Goal: Task Accomplishment & Management: Manage account settings

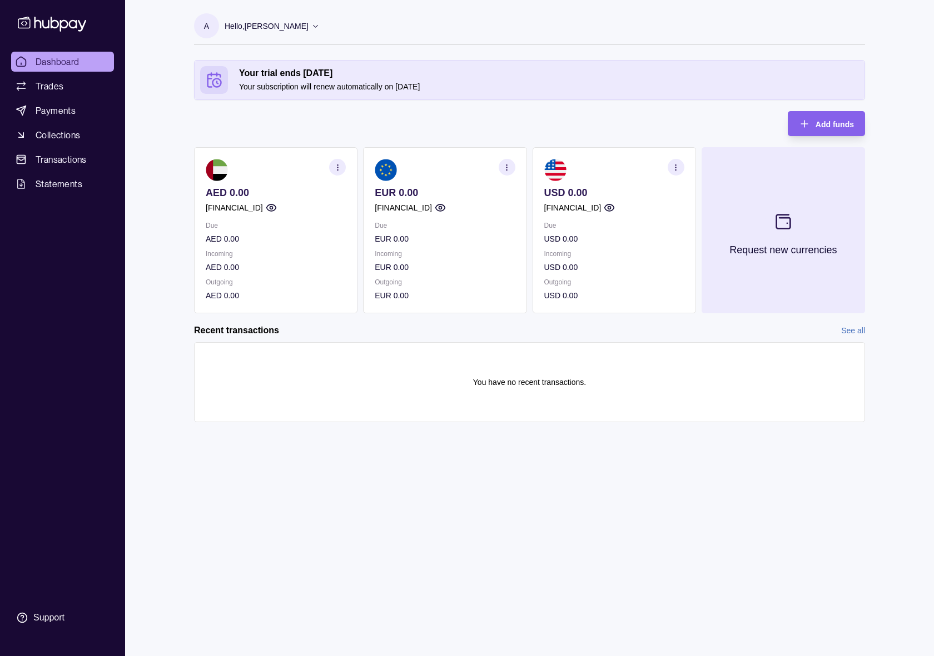
click at [755, 215] on button "Request new currencies" at bounding box center [782, 230] width 163 height 166
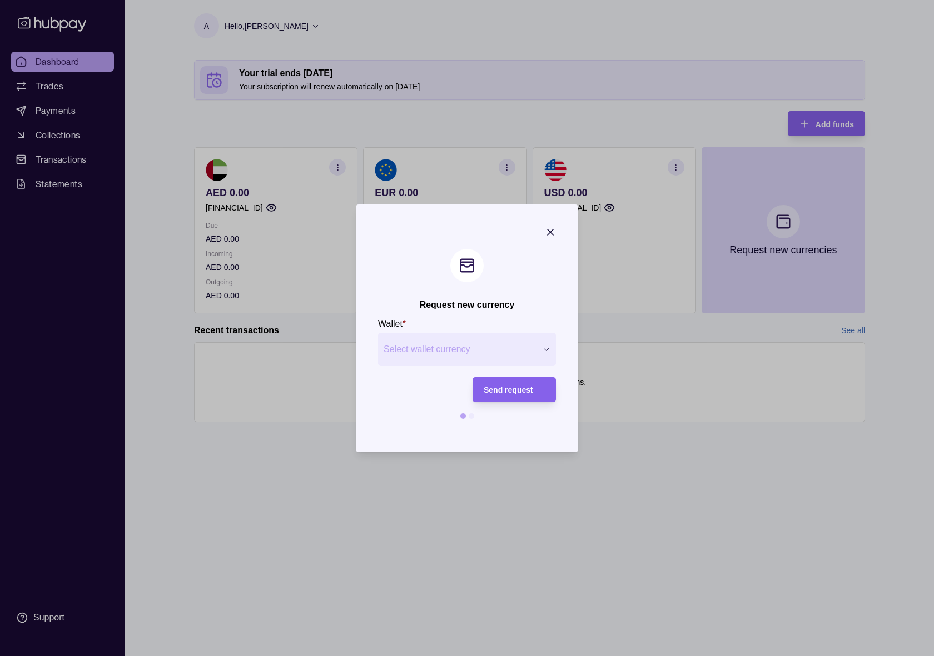
click at [483, 357] on button "Select wallet currency" at bounding box center [467, 349] width 178 height 33
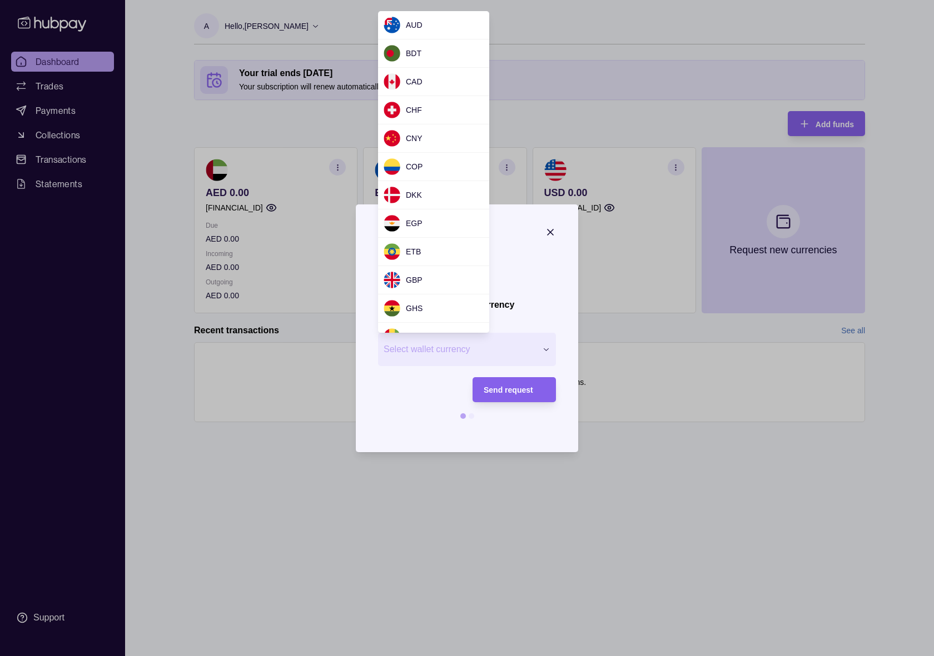
click at [195, 309] on div at bounding box center [467, 328] width 934 height 656
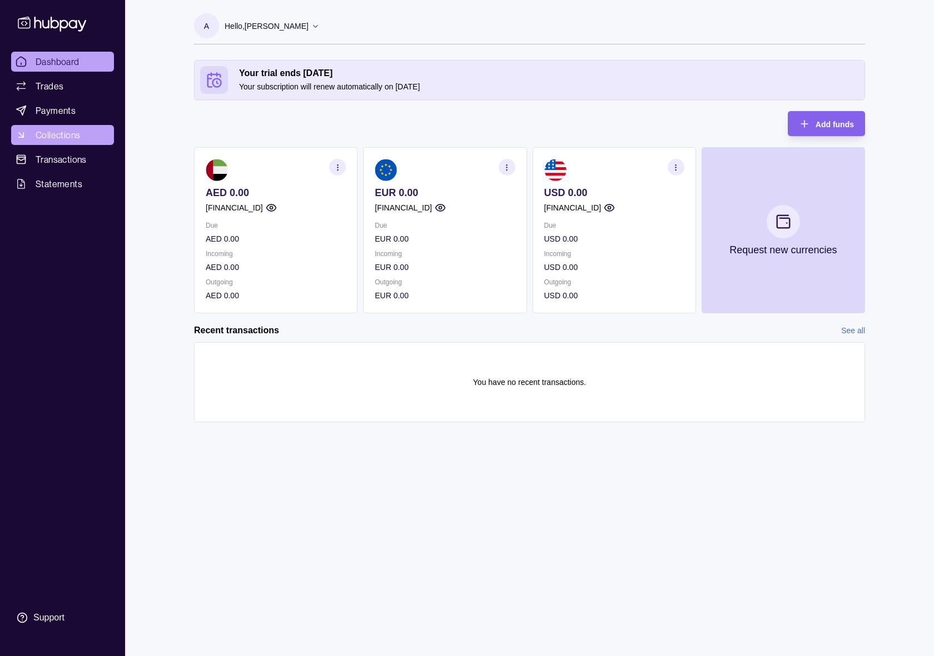
click at [71, 134] on span "Collections" at bounding box center [58, 134] width 44 height 13
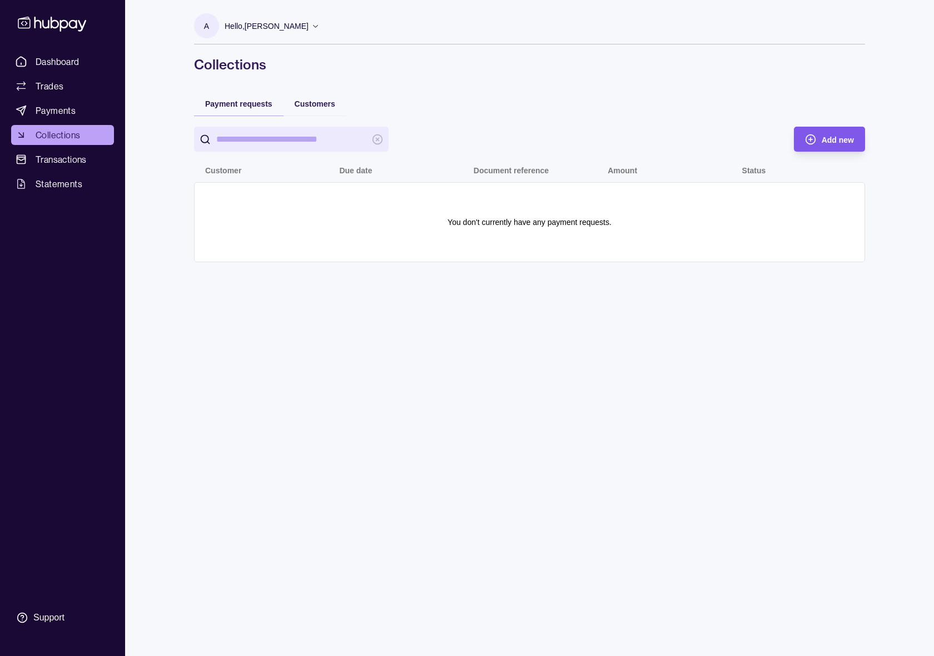
click at [819, 134] on div "Add new" at bounding box center [821, 139] width 66 height 25
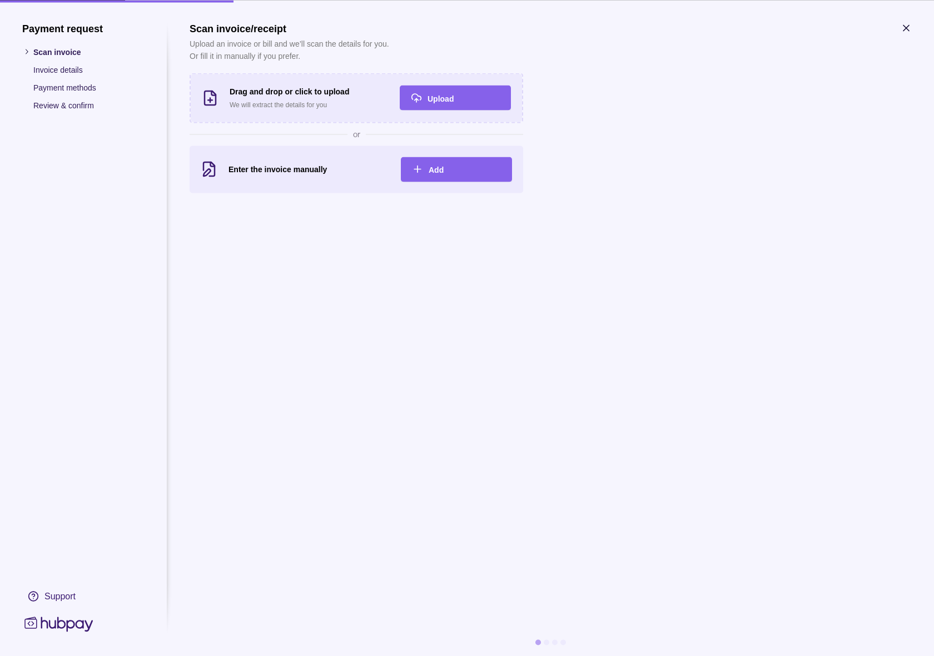
click at [908, 24] on icon "button" at bounding box center [905, 27] width 11 height 11
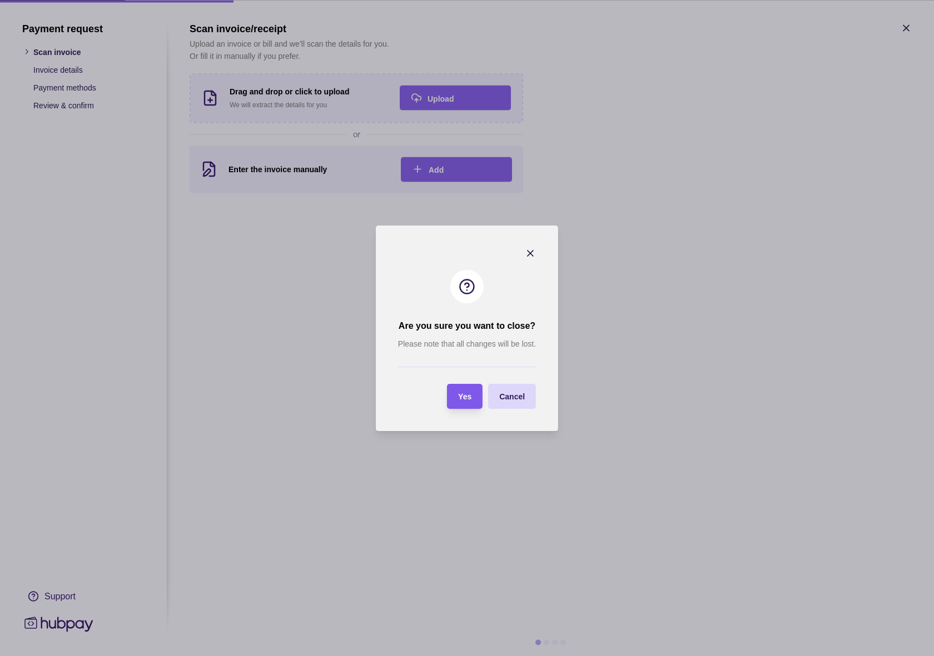
click at [462, 392] on span "Yes" at bounding box center [464, 396] width 13 height 9
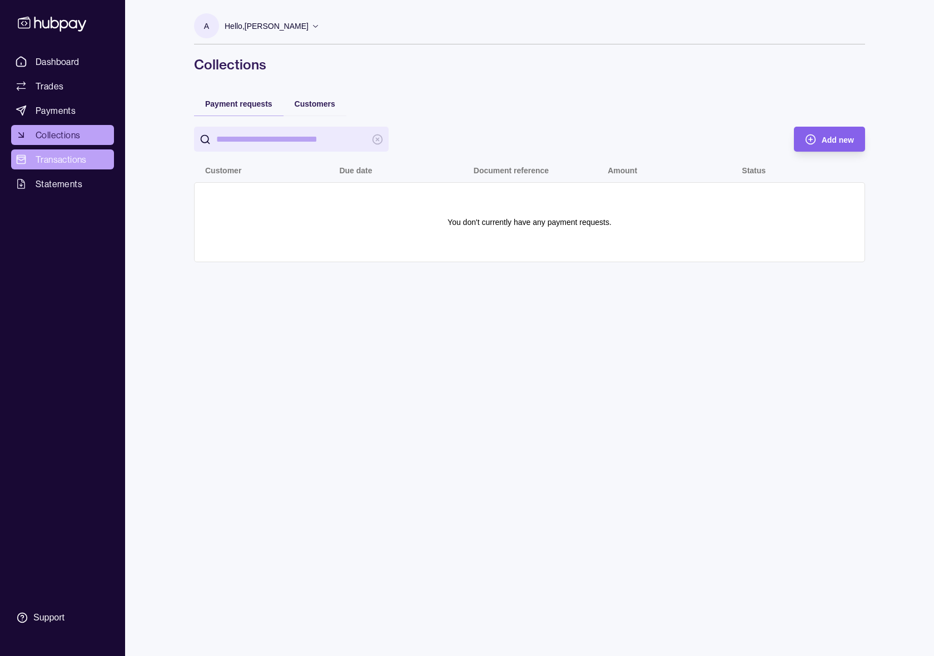
click at [60, 163] on span "Transactions" at bounding box center [61, 159] width 51 height 13
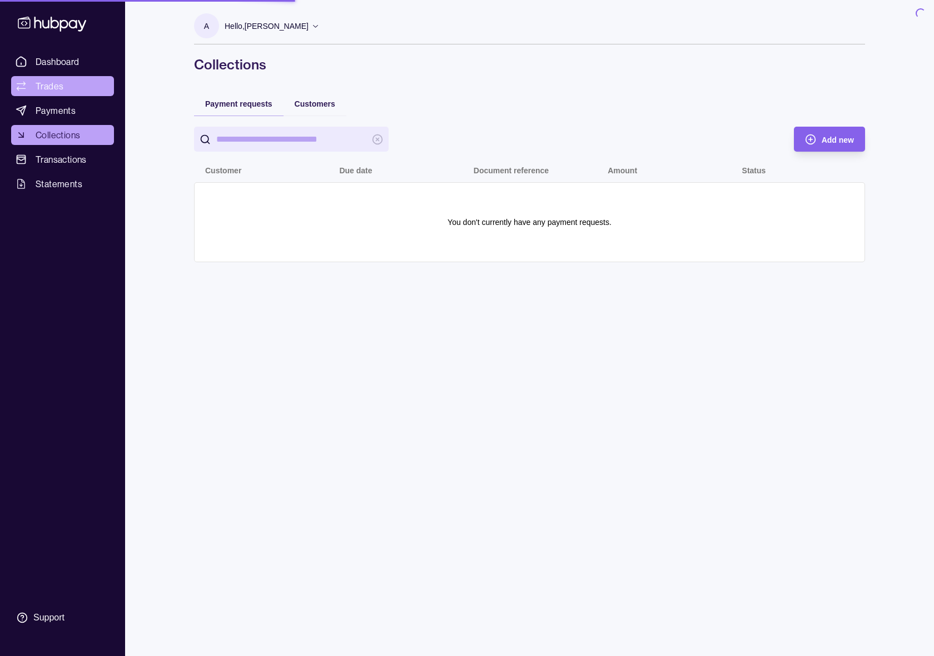
click at [52, 84] on span "Trades" at bounding box center [50, 85] width 28 height 13
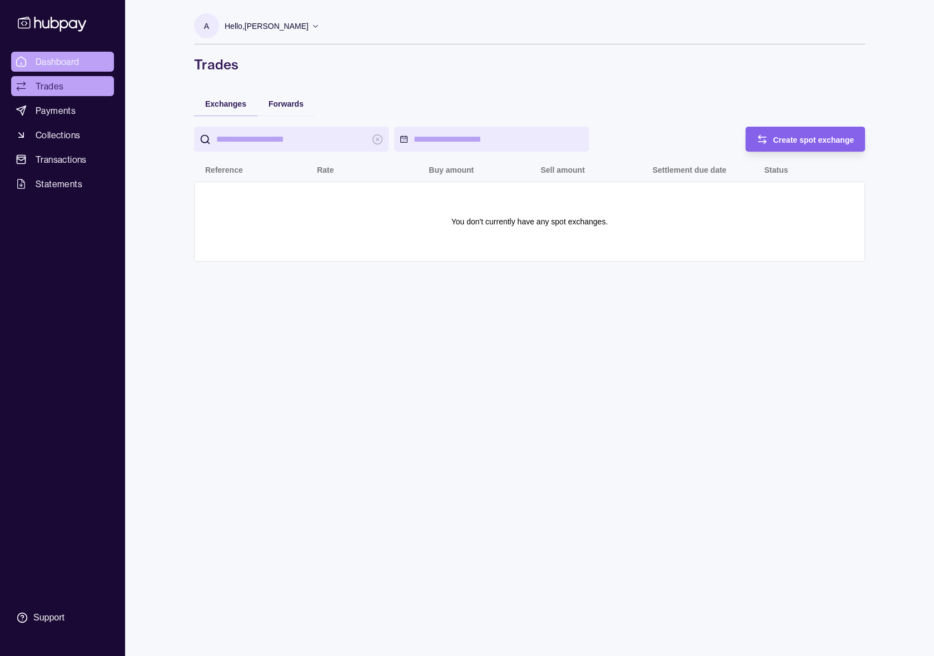
click at [52, 62] on span "Dashboard" at bounding box center [58, 61] width 44 height 13
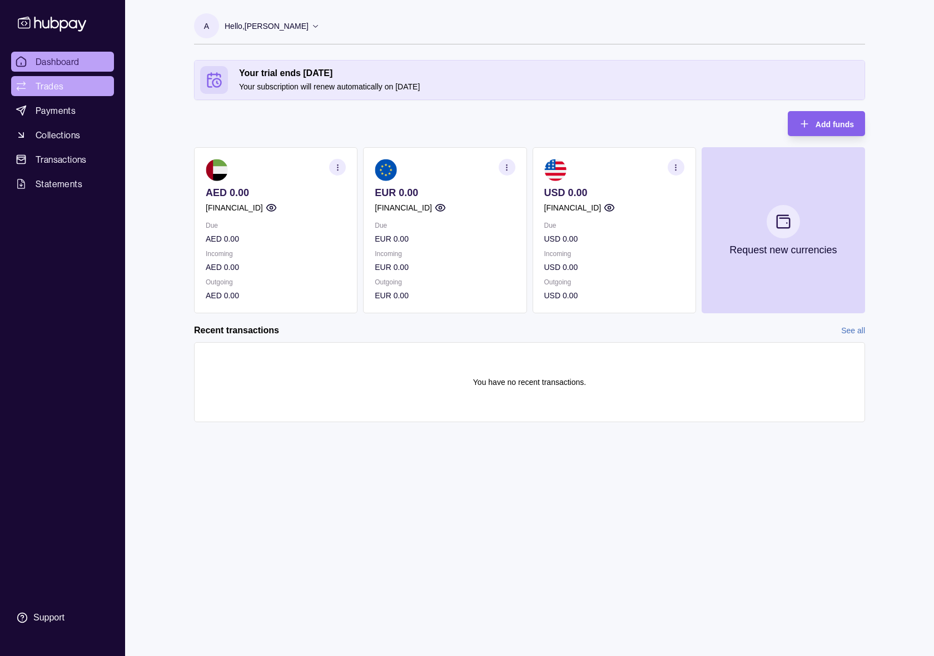
click at [61, 87] on span "Trades" at bounding box center [50, 85] width 28 height 13
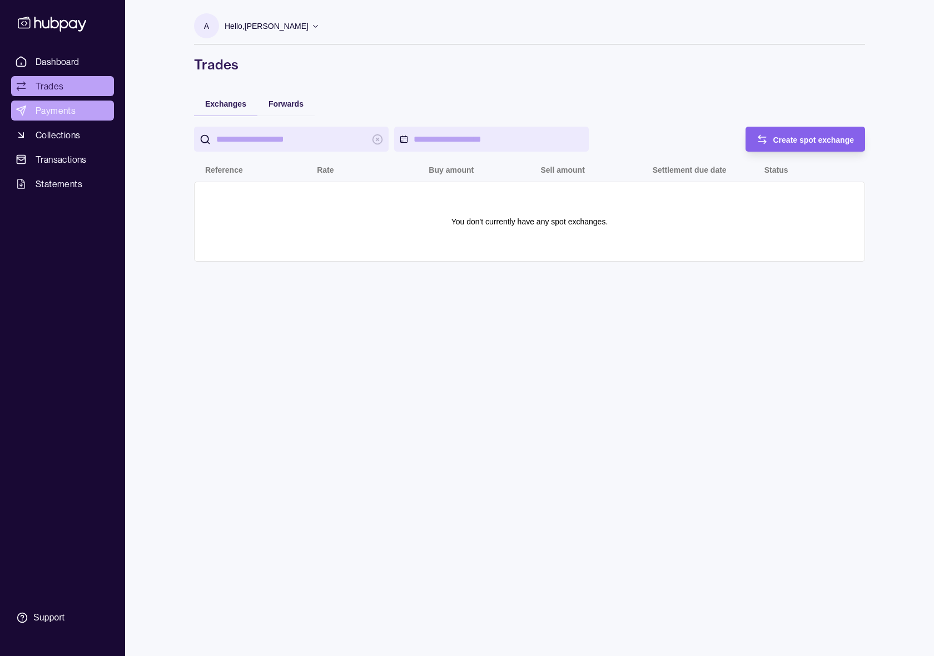
click at [49, 114] on span "Payments" at bounding box center [56, 110] width 40 height 13
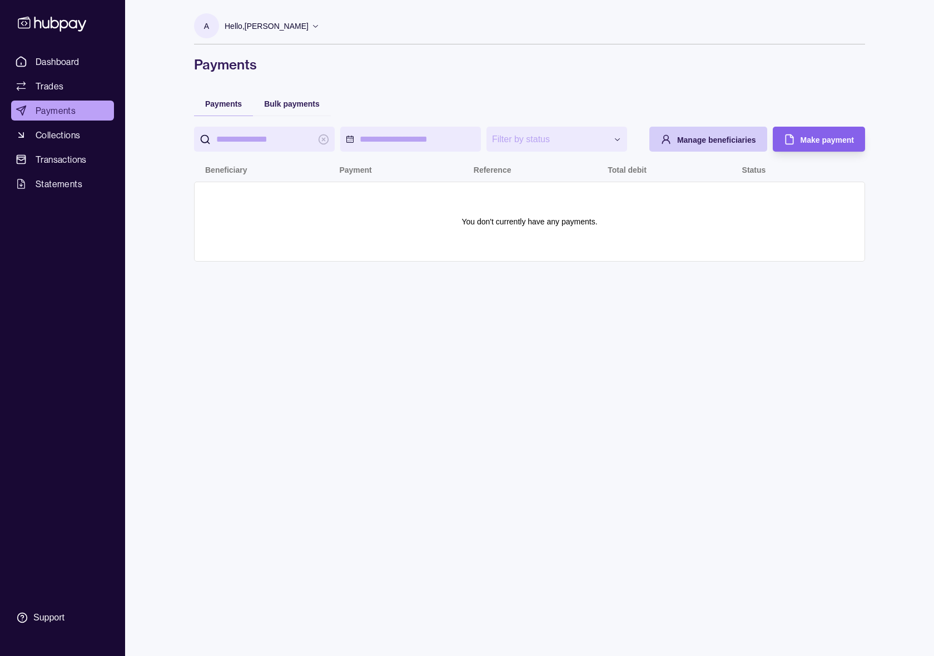
click at [720, 139] on span "Manage beneficiaries" at bounding box center [716, 140] width 79 height 9
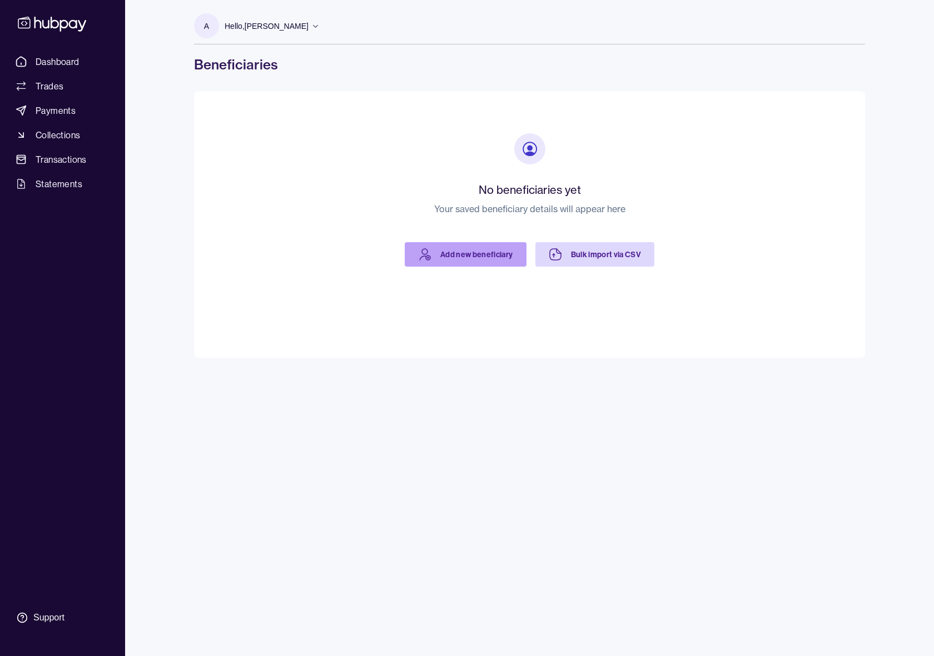
click at [486, 255] on link "Add new beneficiary" at bounding box center [466, 254] width 122 height 24
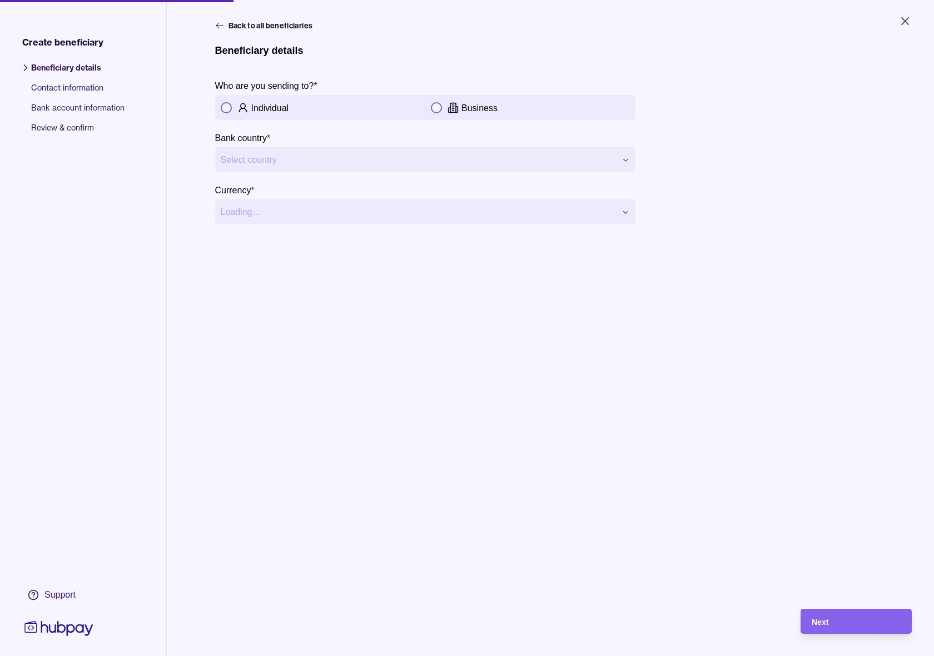
click at [468, 107] on p "Business" at bounding box center [479, 107] width 36 height 9
click at [358, 159] on html "**********" at bounding box center [467, 328] width 934 height 656
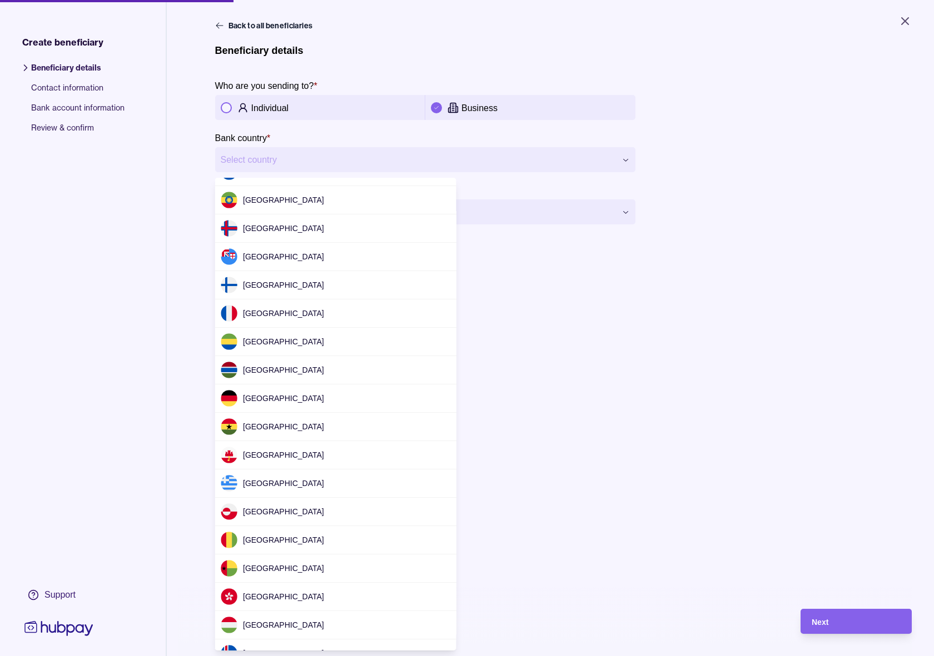
scroll to position [956, 0]
click at [266, 104] on html "**********" at bounding box center [467, 328] width 934 height 656
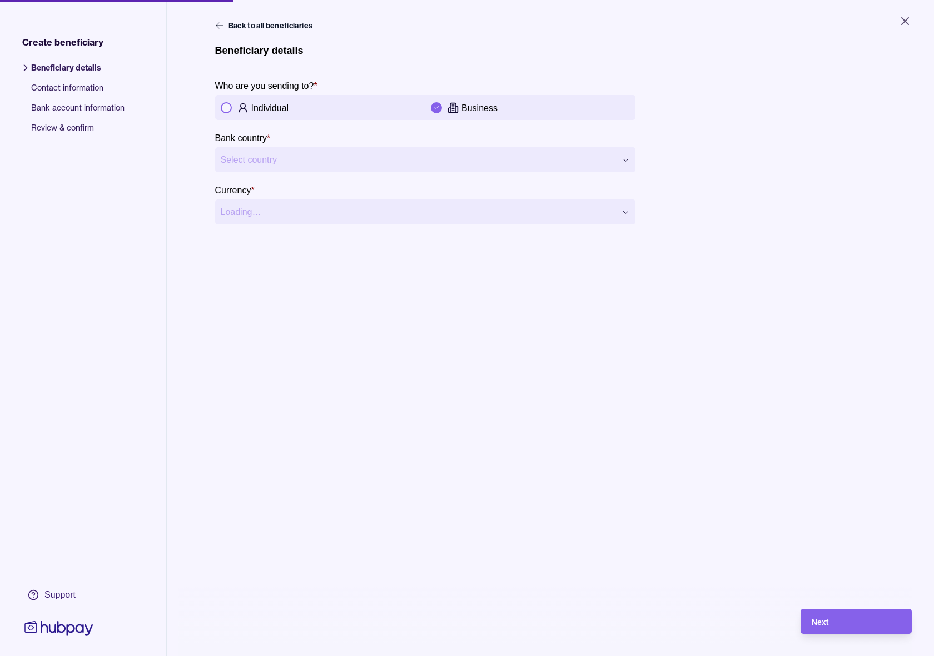
click at [250, 108] on div "Individual" at bounding box center [320, 107] width 199 height 13
click at [324, 168] on html "**********" at bounding box center [467, 328] width 934 height 656
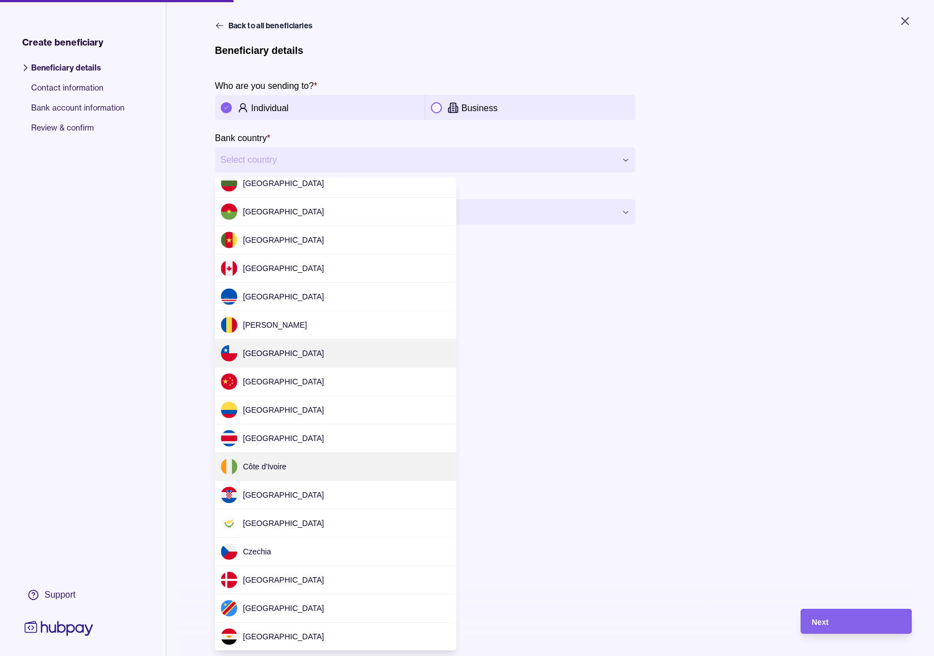
scroll to position [413, 0]
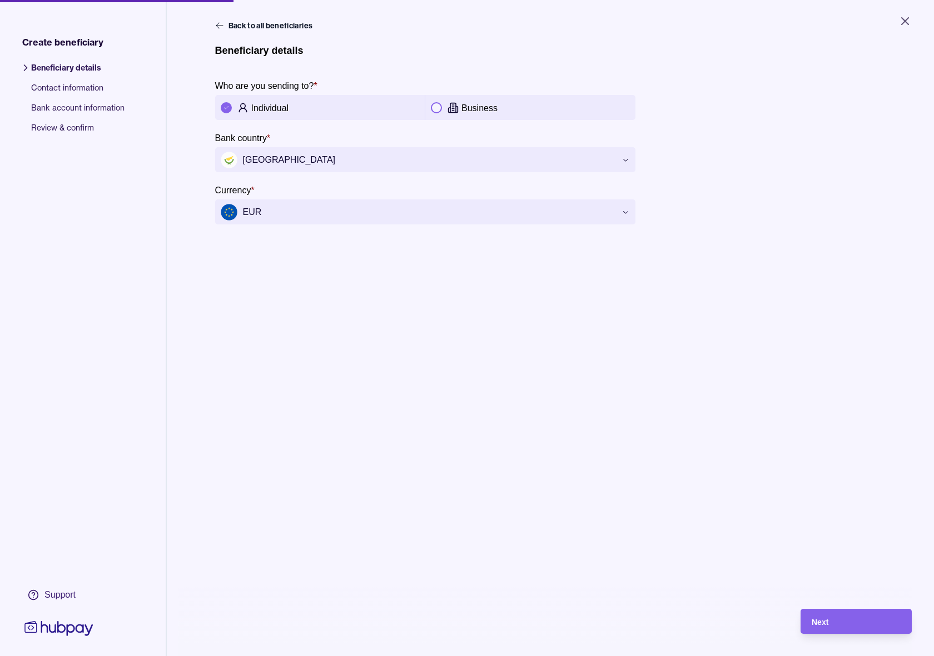
click at [415, 217] on html "**********" at bounding box center [467, 328] width 934 height 656
click at [848, 621] on div "Next" at bounding box center [855, 621] width 89 height 13
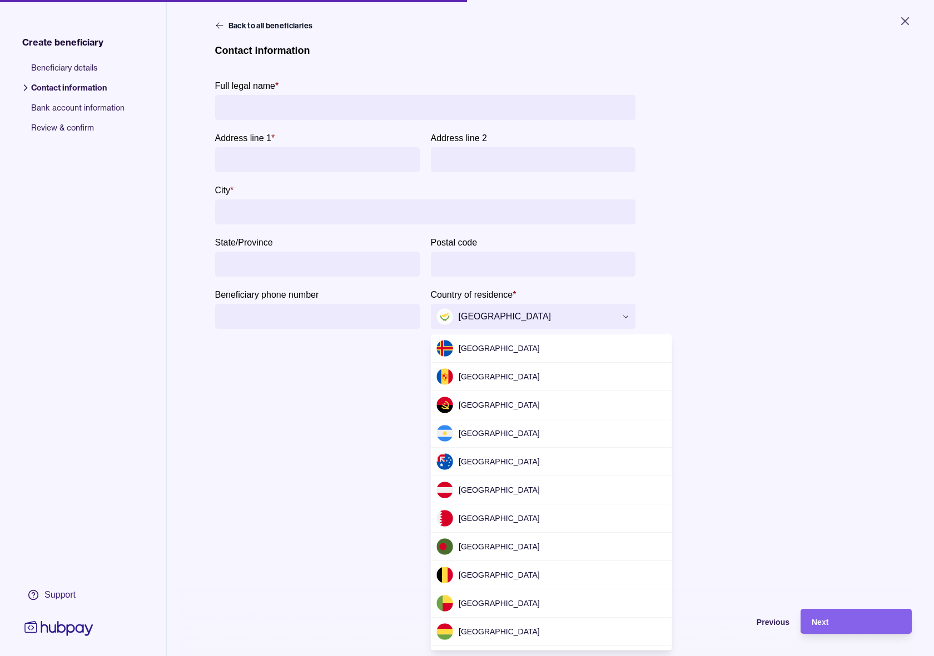
click at [494, 320] on html "**********" at bounding box center [467, 328] width 934 height 656
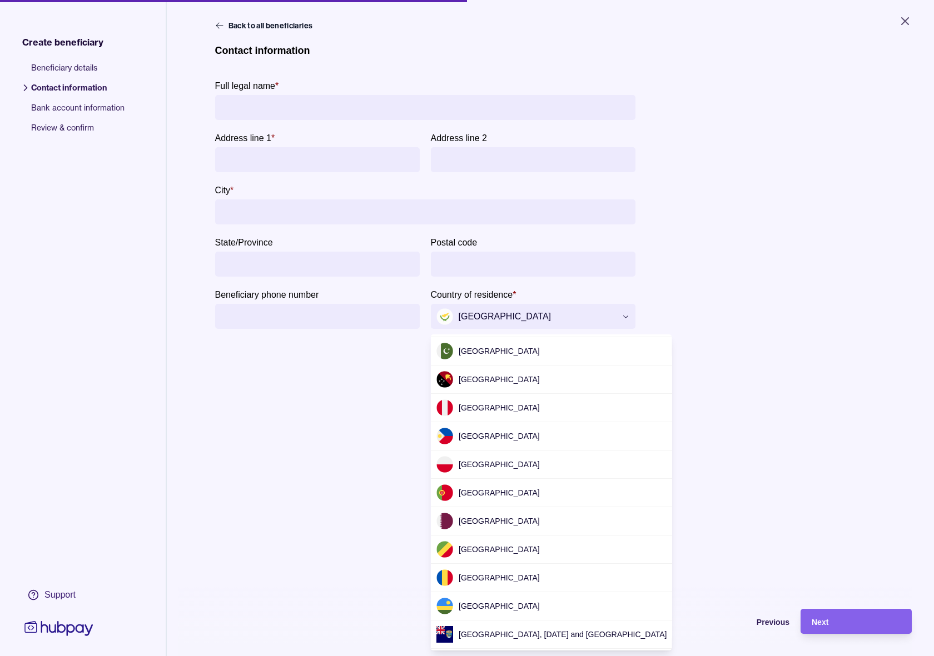
scroll to position [2516, 0]
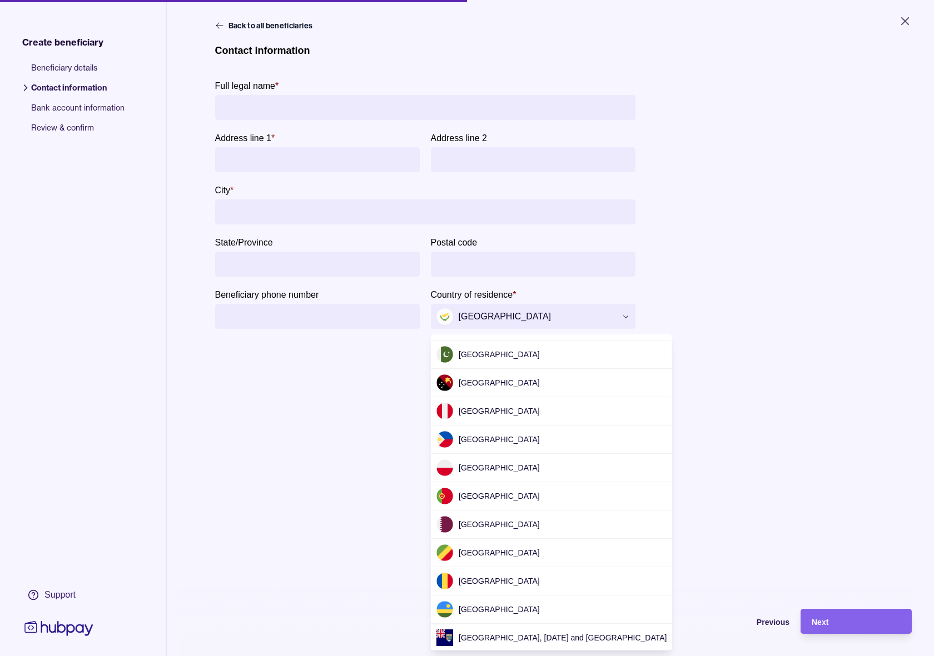
click at [251, 372] on html "**********" at bounding box center [467, 328] width 934 height 656
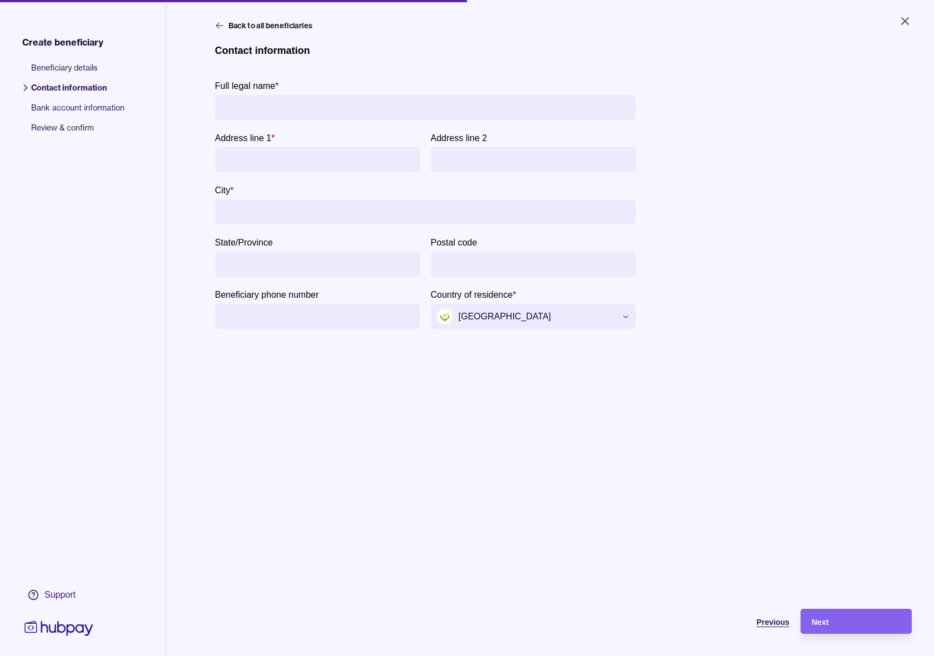
click at [766, 618] on span "Previous" at bounding box center [772, 622] width 33 height 9
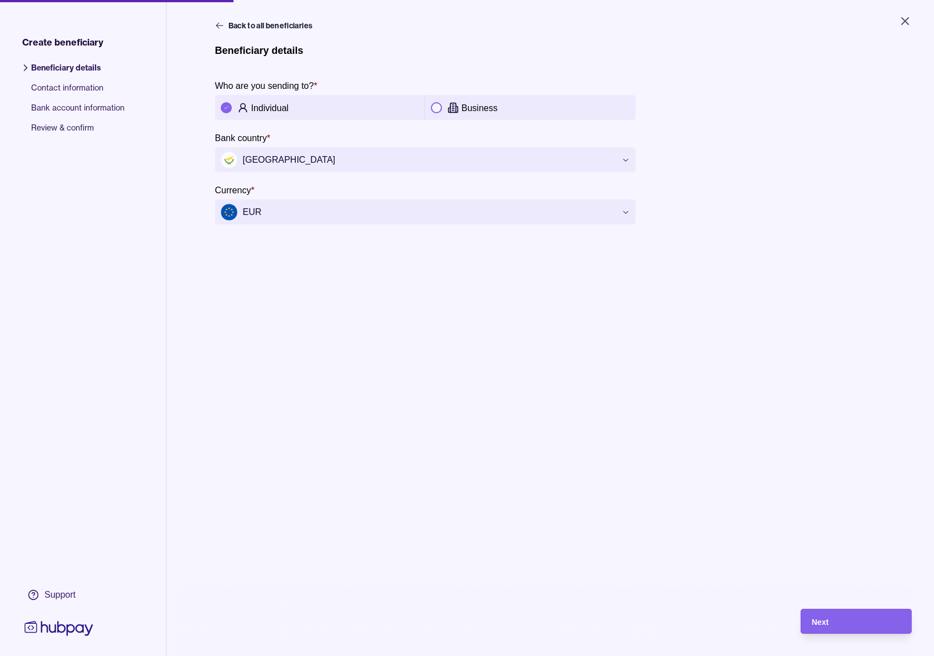
click at [78, 629] on icon at bounding box center [58, 628] width 73 height 21
click at [905, 19] on icon "Close" at bounding box center [904, 20] width 13 height 13
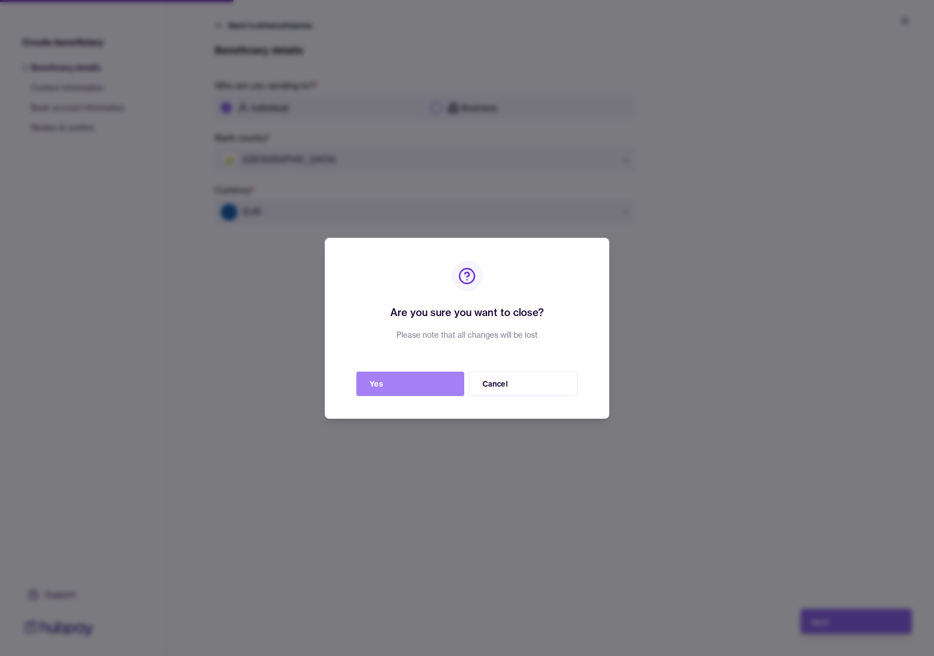
click at [420, 387] on button "Yes" at bounding box center [410, 384] width 108 height 24
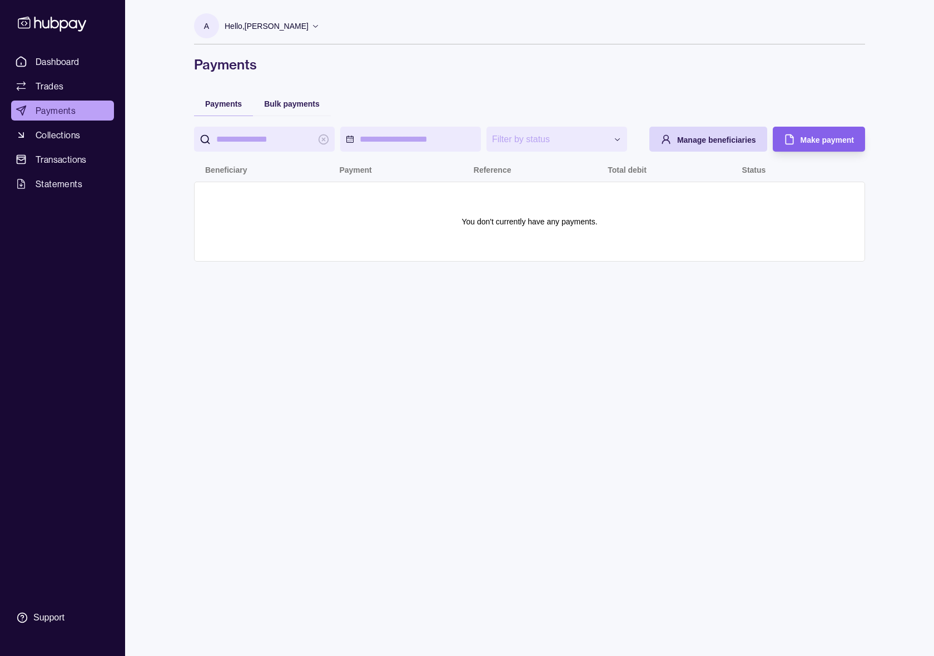
click at [307, 29] on p "Hello, [PERSON_NAME]" at bounding box center [267, 26] width 84 height 12
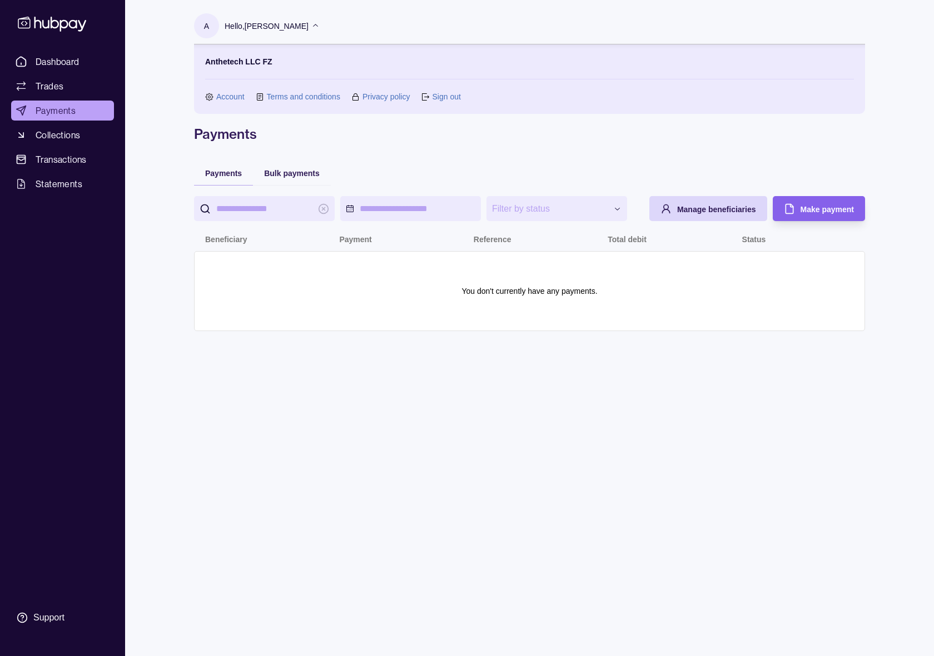
click at [229, 96] on link "Account" at bounding box center [230, 97] width 28 height 12
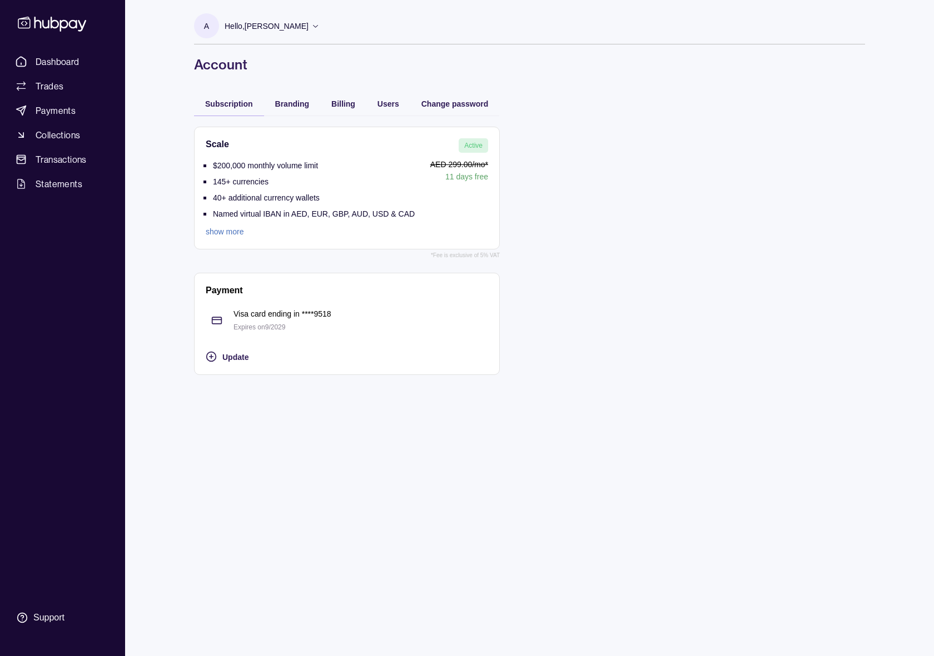
click at [235, 232] on link "show more" at bounding box center [310, 232] width 209 height 12
click at [237, 238] on link "show more" at bounding box center [310, 232] width 209 height 12
click at [283, 105] on span "Branding" at bounding box center [292, 103] width 34 height 9
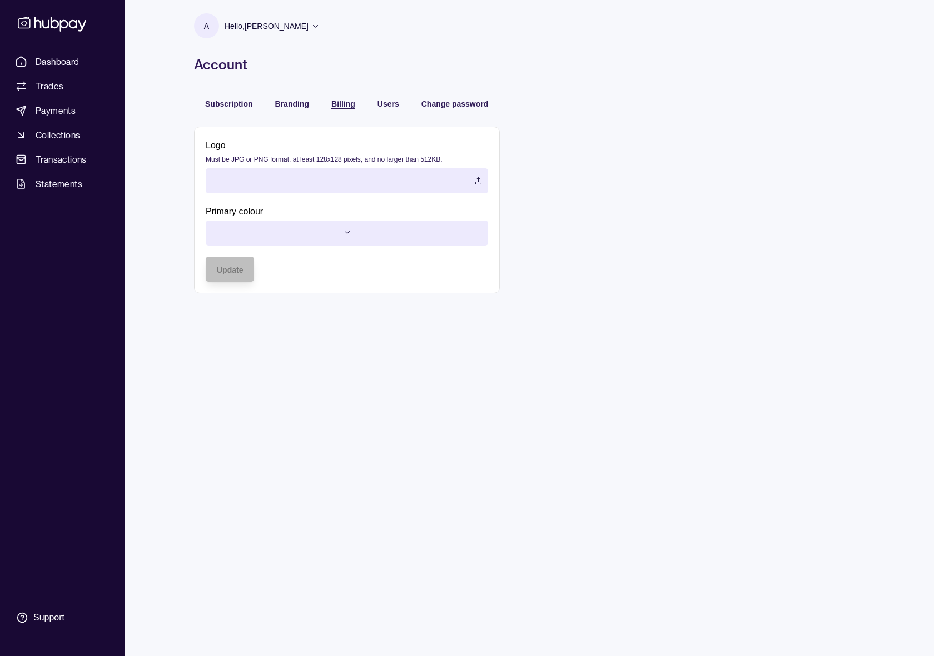
click at [349, 108] on span "Billing" at bounding box center [343, 103] width 24 height 9
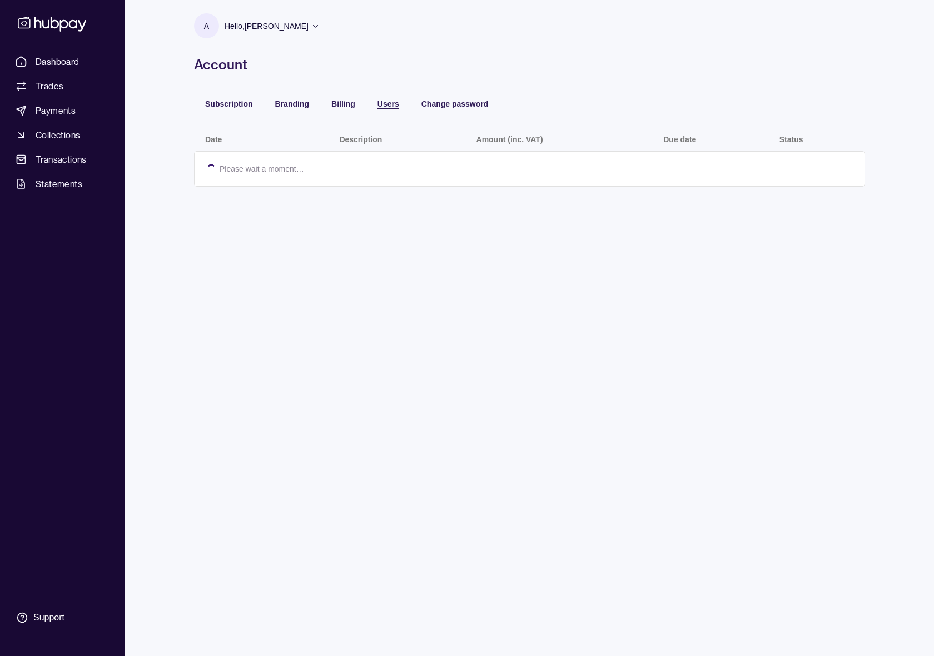
click at [389, 106] on span "Users" at bounding box center [388, 103] width 22 height 9
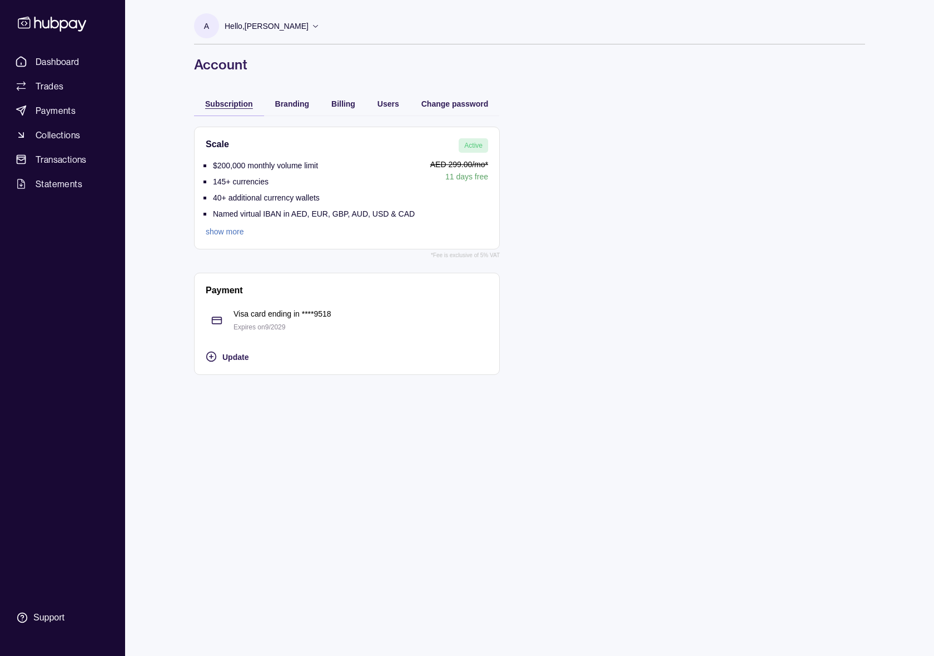
click at [218, 105] on span "Subscription" at bounding box center [229, 103] width 48 height 9
click at [318, 24] on icon at bounding box center [315, 26] width 8 height 8
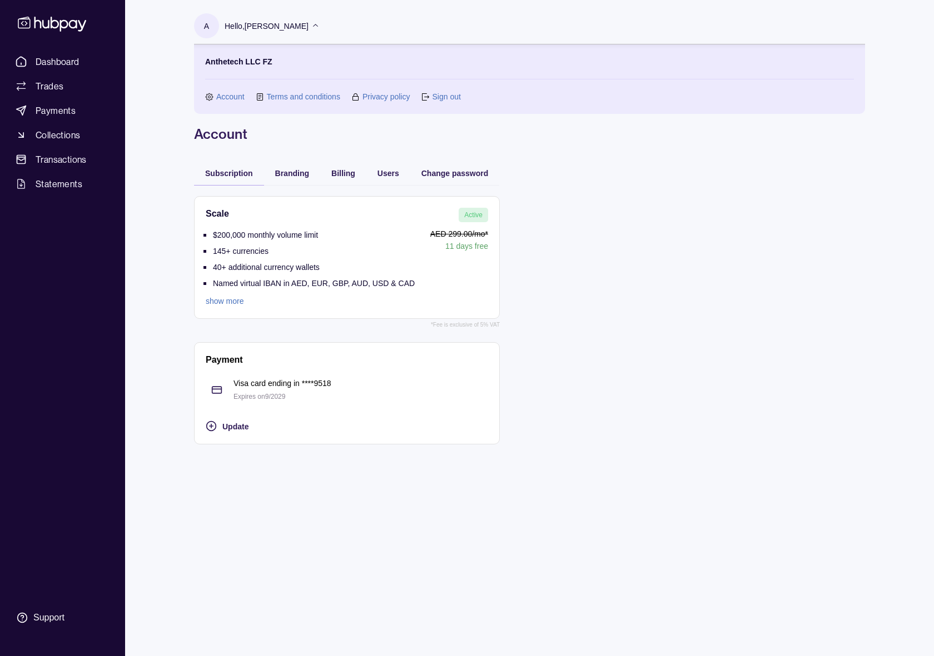
click at [217, 100] on link "Account" at bounding box center [230, 97] width 28 height 12
click at [230, 430] on span "Update" at bounding box center [235, 426] width 26 height 9
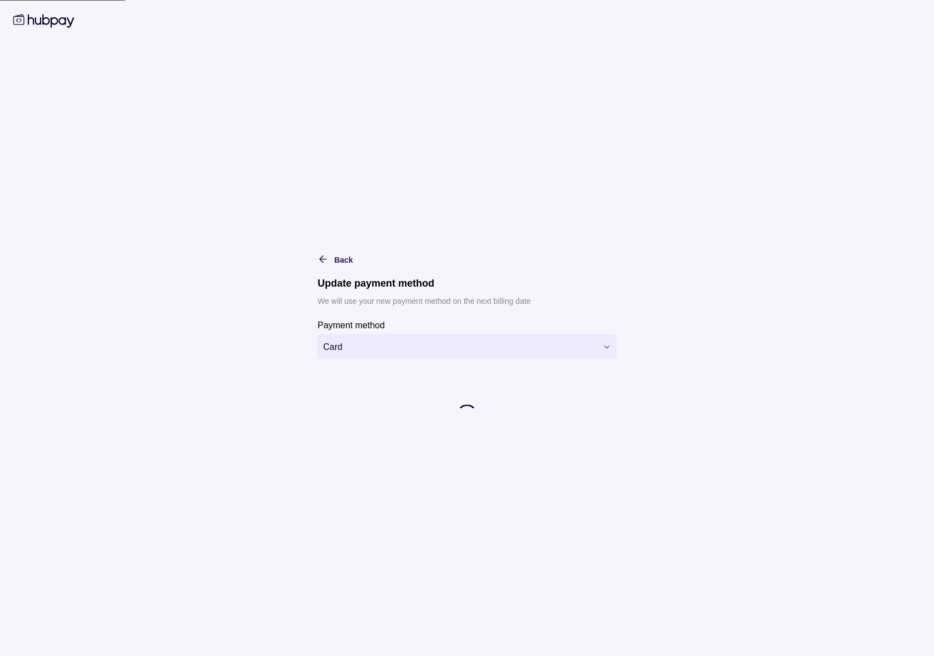
click at [382, 345] on html "**********" at bounding box center [467, 328] width 934 height 656
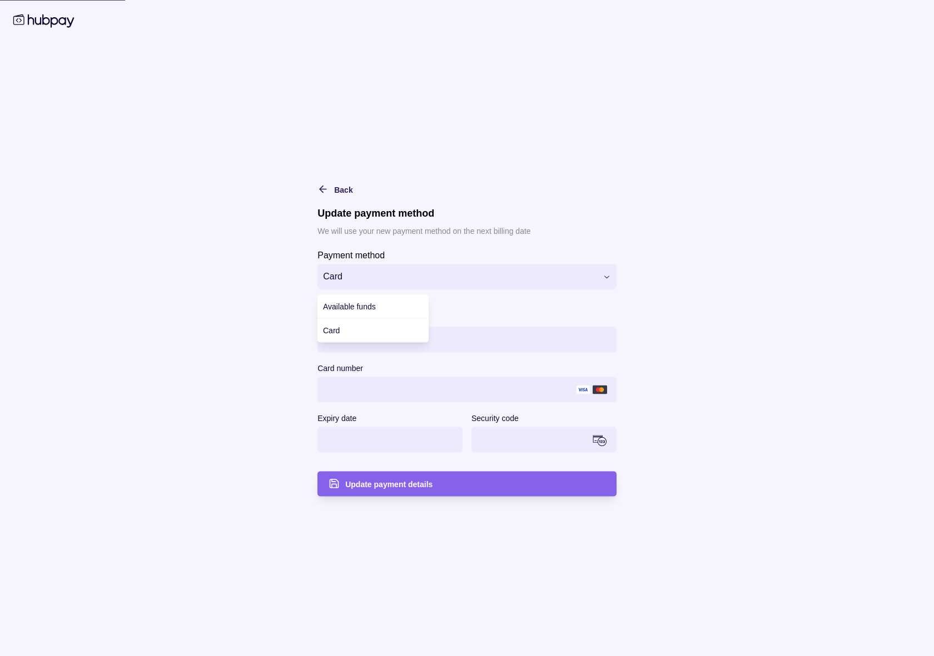
click at [273, 289] on html "**********" at bounding box center [467, 328] width 934 height 656
click at [389, 278] on html "**********" at bounding box center [467, 328] width 934 height 656
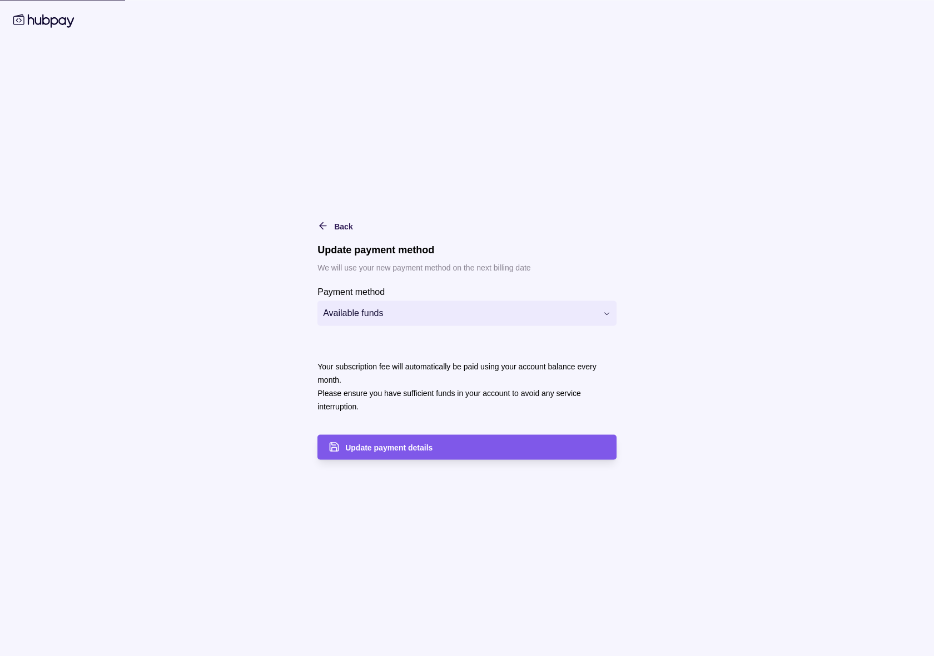
click at [410, 451] on span "Update payment details" at bounding box center [388, 447] width 87 height 9
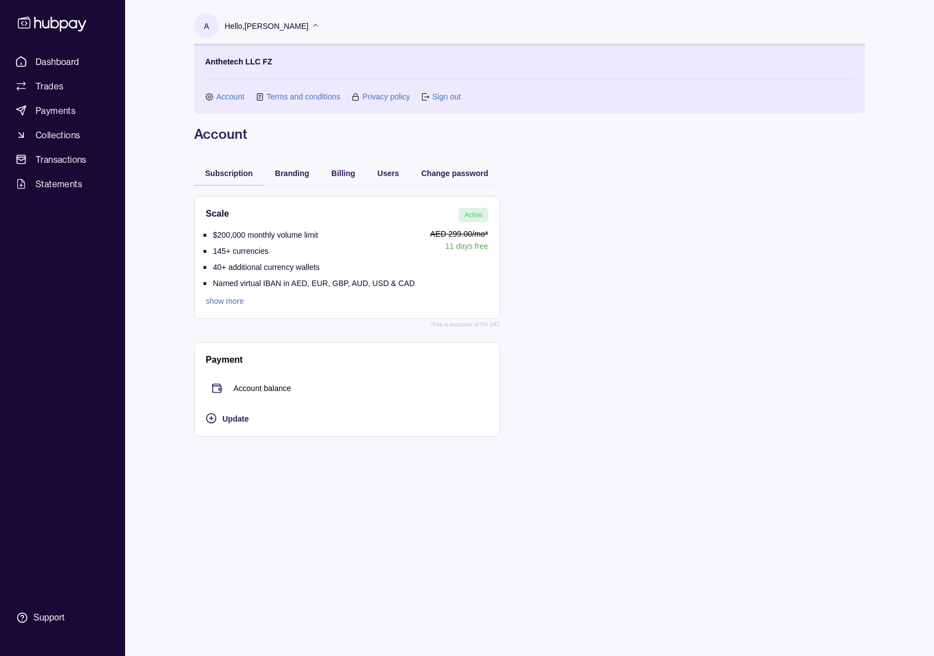
click at [222, 306] on link "show more" at bounding box center [310, 301] width 209 height 12
click at [236, 374] on div "Payment Account balance Update" at bounding box center [347, 389] width 282 height 71
drag, startPoint x: 432, startPoint y: 325, endPoint x: 508, endPoint y: 313, distance: 76.5
click at [508, 313] on div "Scale Active $200,000 monthly volume limit 145+ currencies 40+ additional curre…" at bounding box center [529, 316] width 671 height 263
click at [297, 182] on div "Branding" at bounding box center [292, 173] width 56 height 24
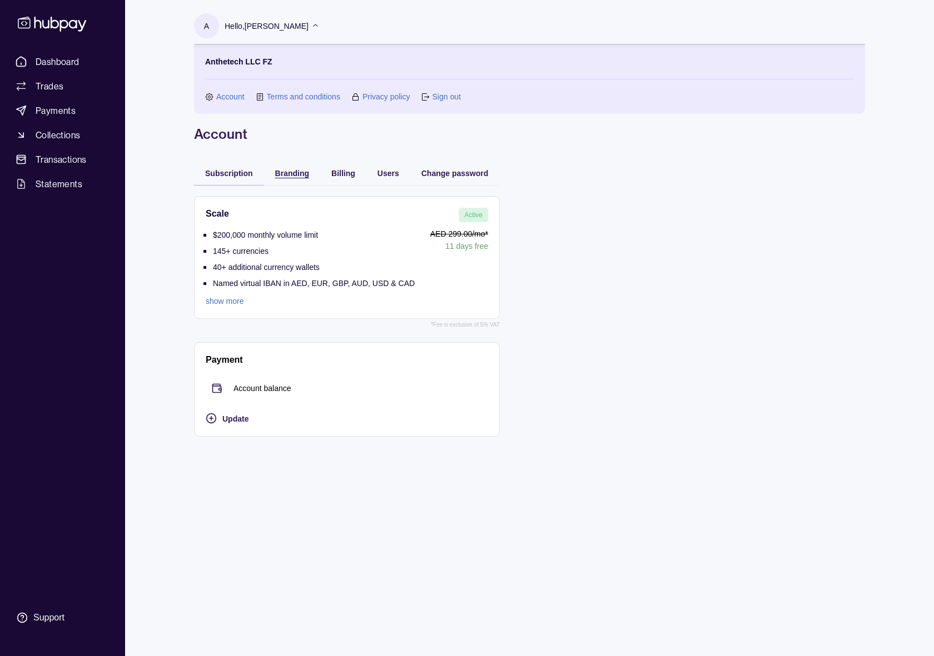
click at [306, 166] on div "Branding" at bounding box center [292, 172] width 34 height 13
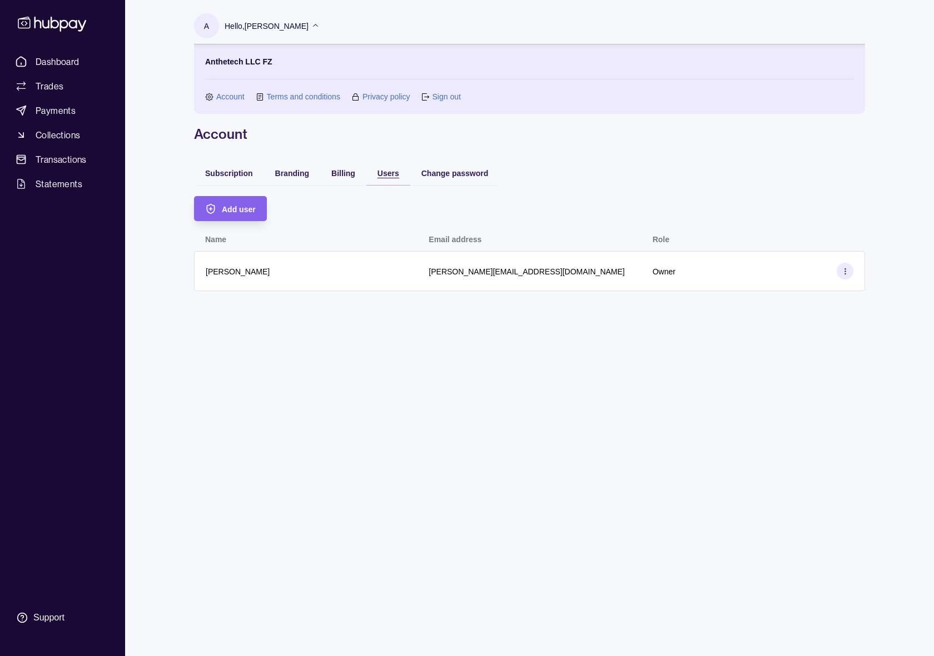
click at [361, 177] on div "button" at bounding box center [366, 172] width 11 height 11
click at [345, 174] on span "Billing" at bounding box center [343, 173] width 24 height 9
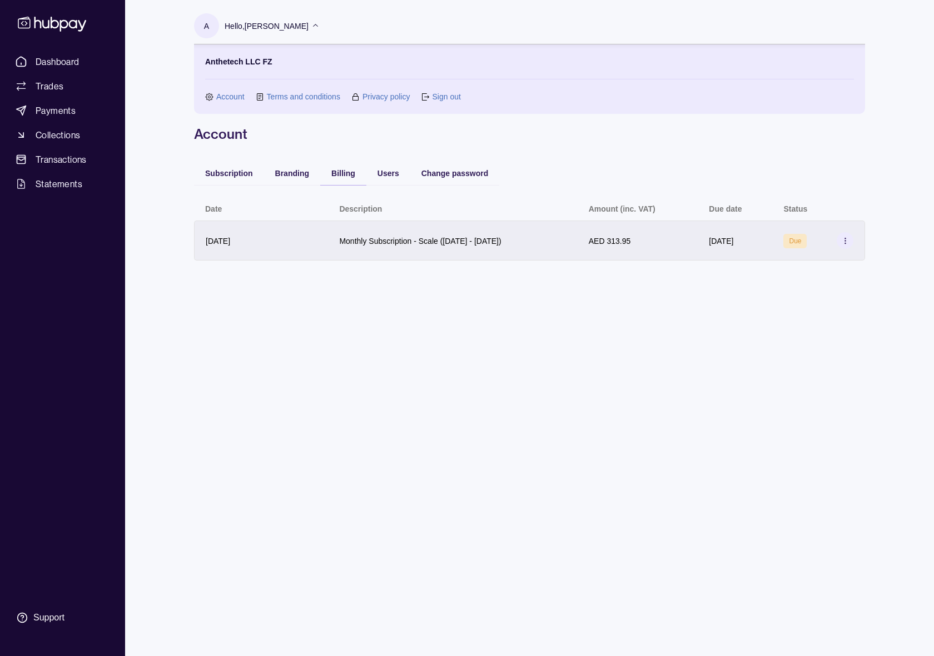
click at [846, 239] on icon at bounding box center [845, 241] width 8 height 8
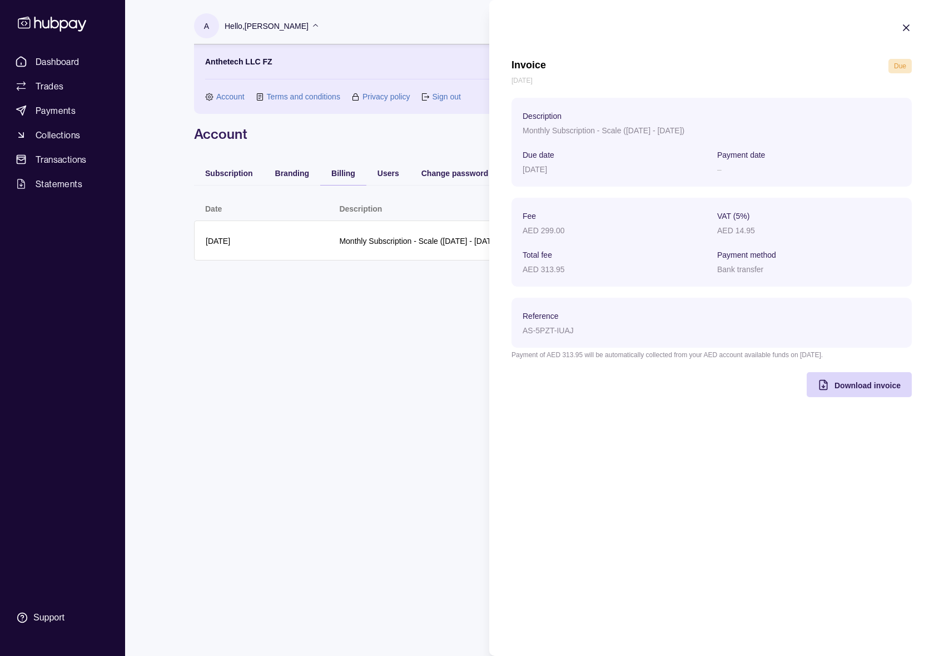
click at [901, 27] on icon "button" at bounding box center [905, 27] width 11 height 11
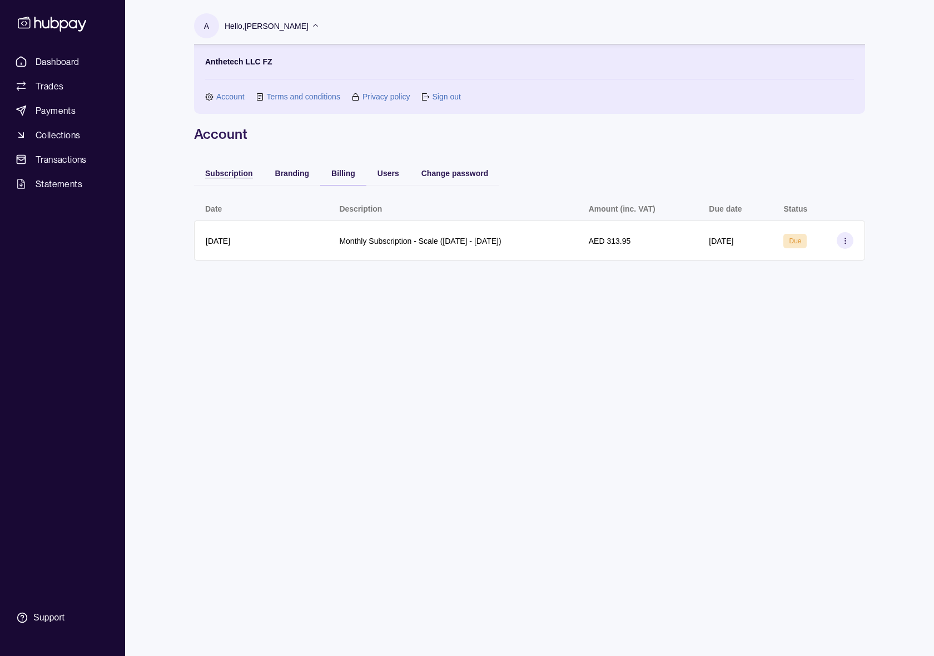
click at [230, 172] on span "Subscription" at bounding box center [229, 173] width 48 height 9
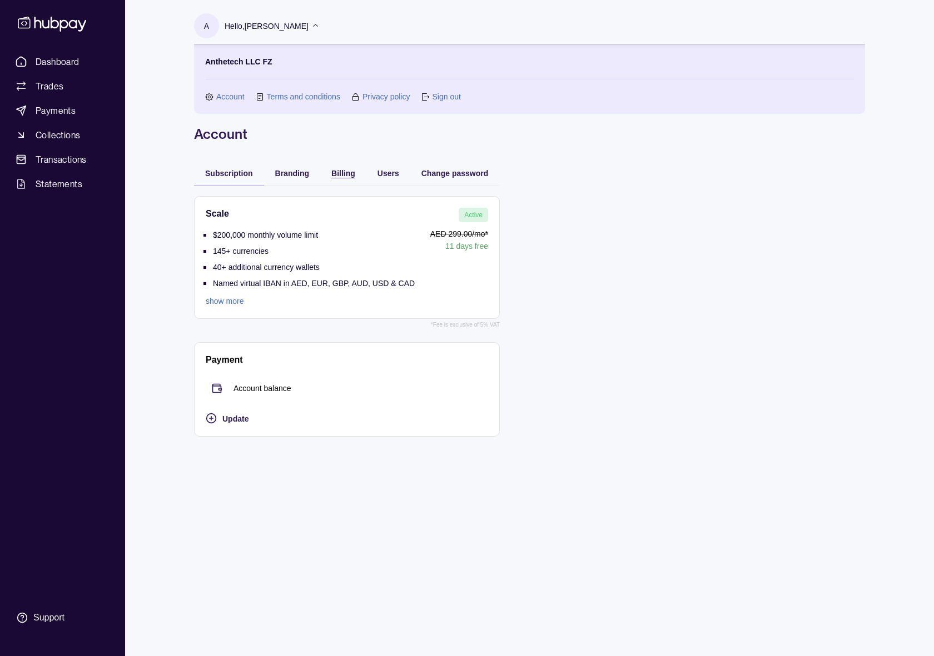
click at [347, 173] on span "Billing" at bounding box center [343, 173] width 24 height 9
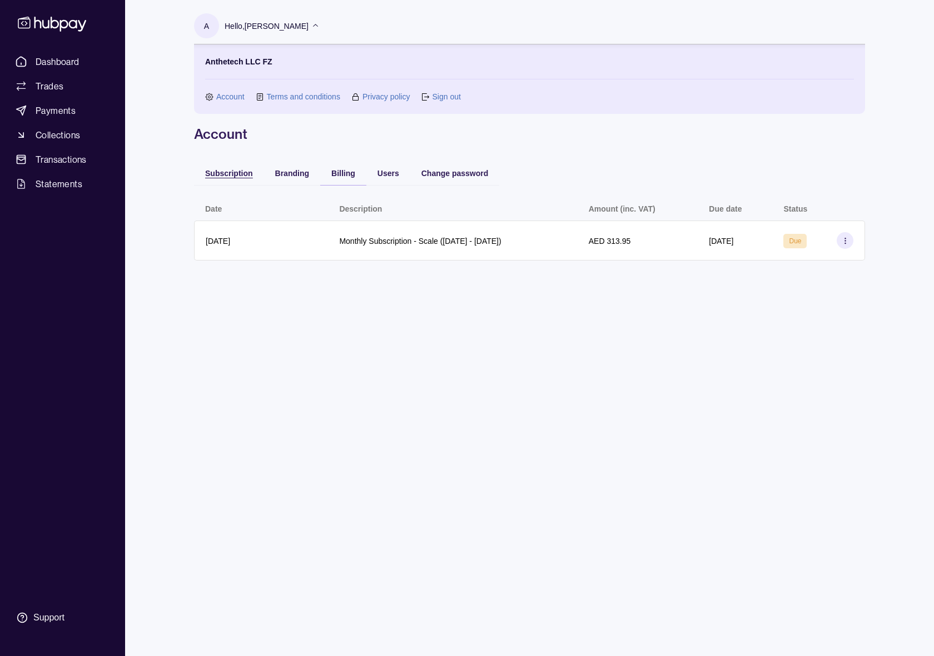
click at [226, 178] on div "Subscription" at bounding box center [229, 172] width 48 height 13
click at [338, 174] on span "Billing" at bounding box center [343, 173] width 24 height 9
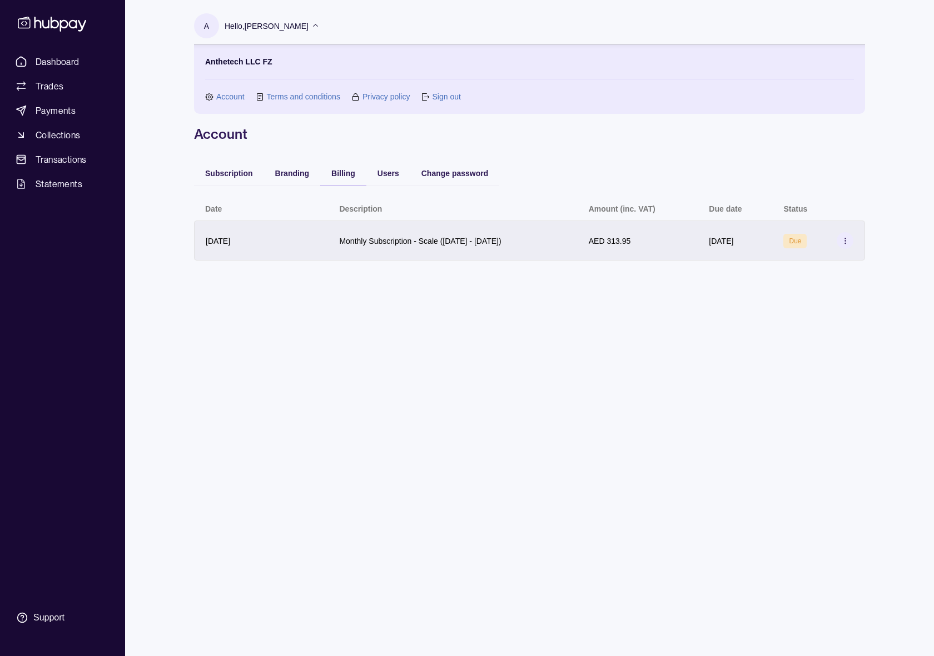
click at [576, 250] on div "Monthly Subscription - Scale ([DATE] - [DATE])" at bounding box center [452, 241] width 249 height 40
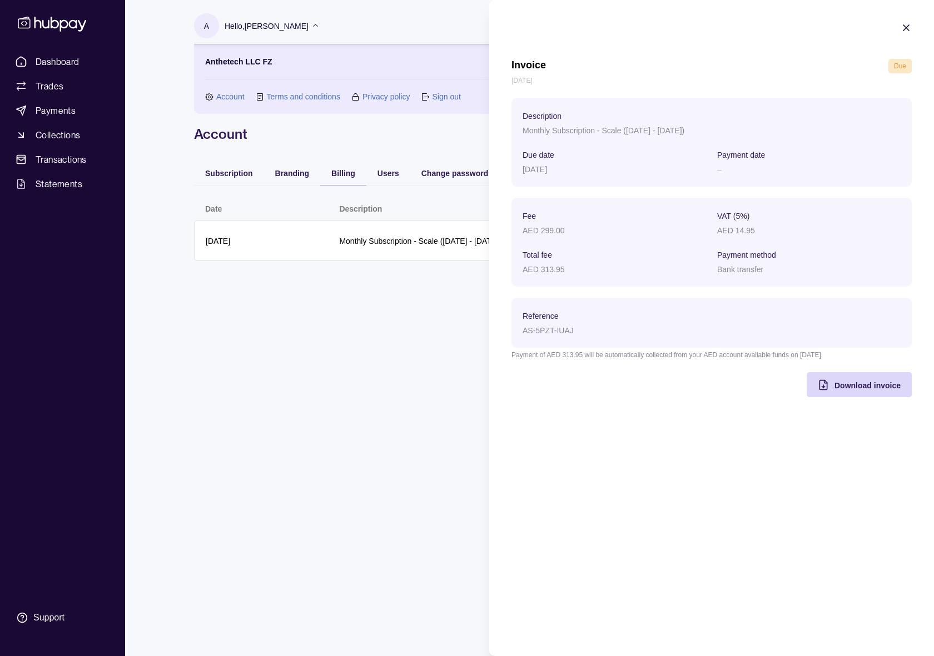
click at [904, 27] on icon "button" at bounding box center [905, 27] width 11 height 11
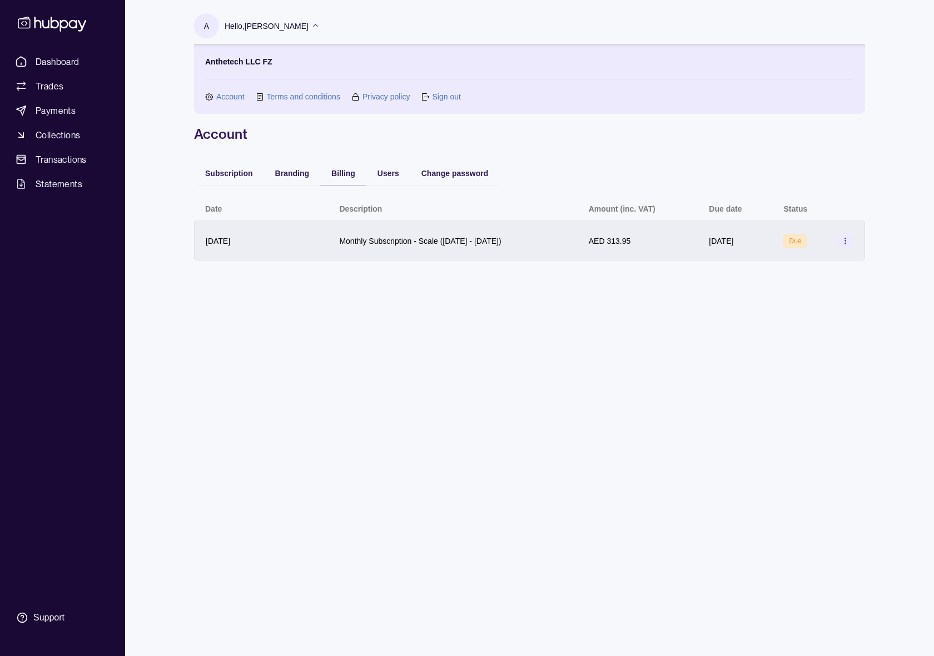
click at [842, 242] on icon at bounding box center [845, 241] width 8 height 8
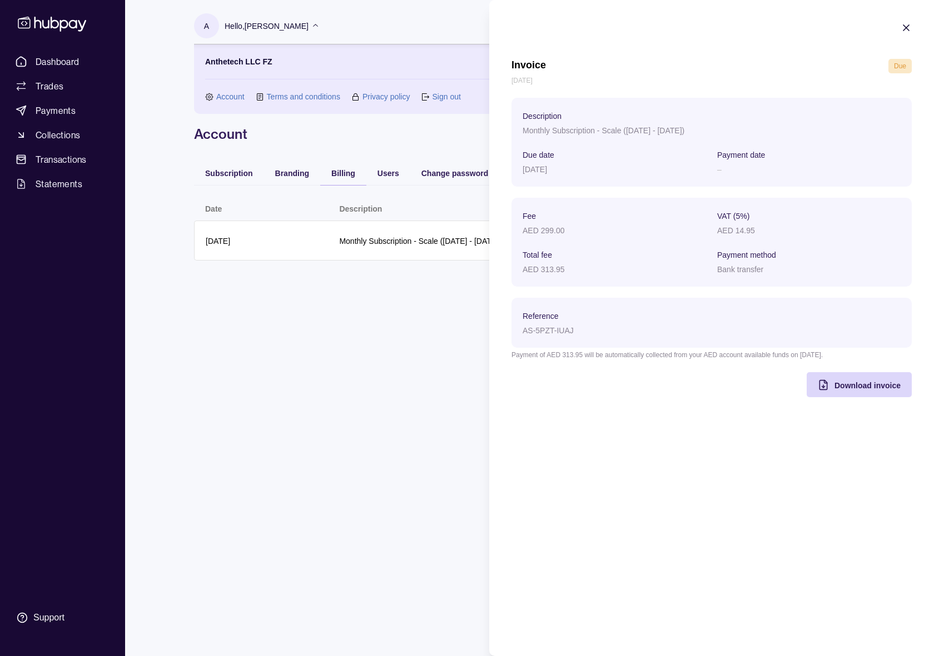
click at [908, 28] on icon "button" at bounding box center [905, 27] width 11 height 11
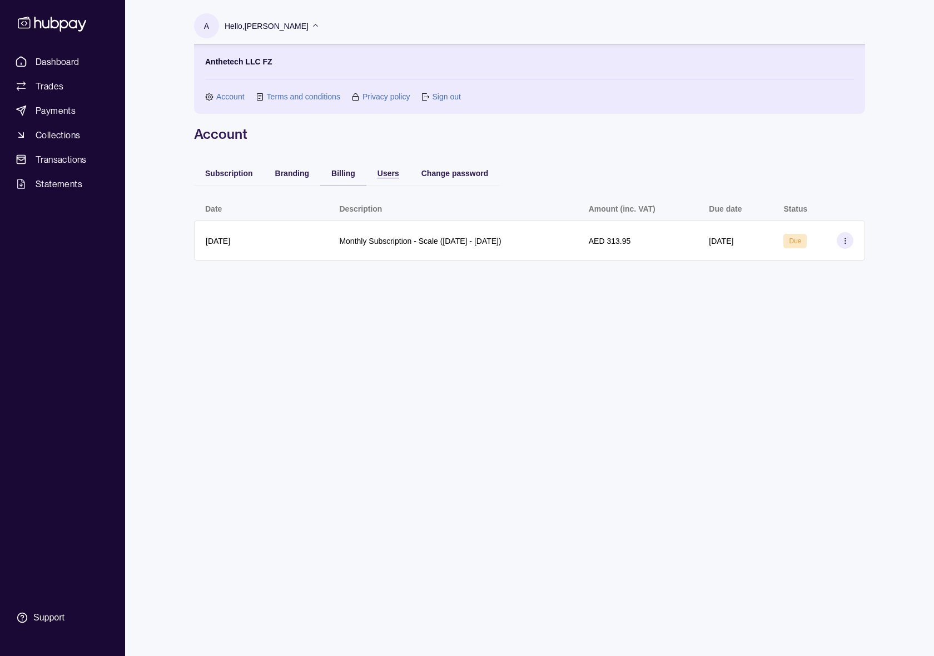
click at [386, 175] on span "Users" at bounding box center [388, 173] width 22 height 9
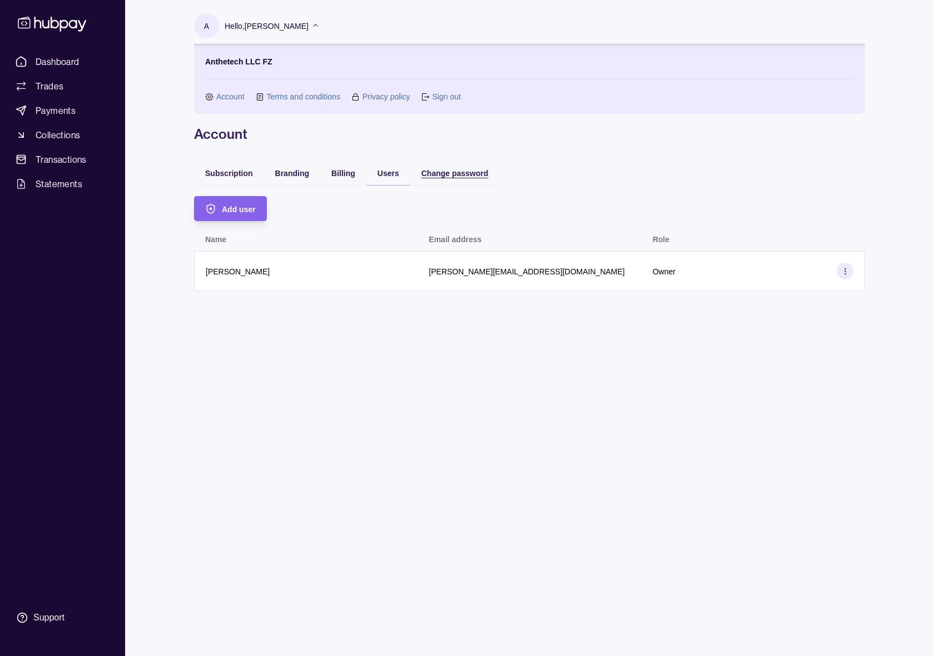
click at [481, 172] on span "Change password" at bounding box center [454, 173] width 67 height 9
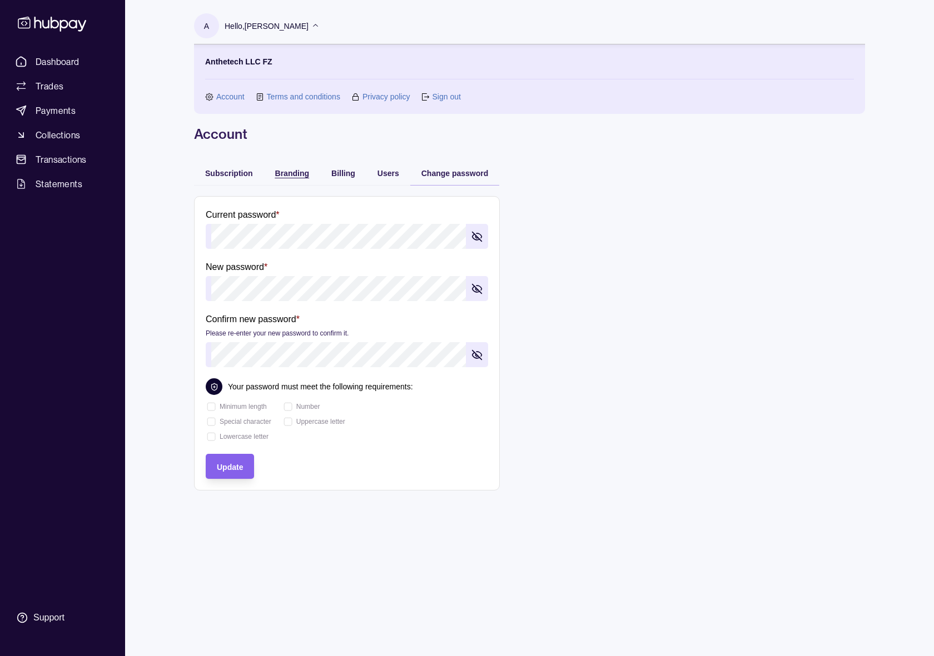
click at [295, 169] on span "Branding" at bounding box center [292, 173] width 34 height 9
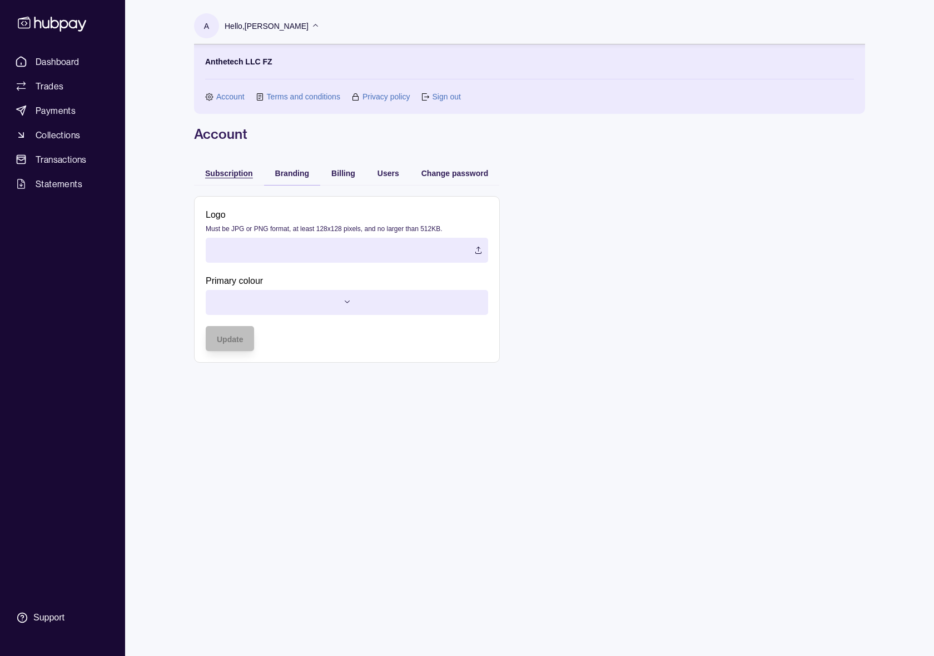
click at [232, 173] on span "Subscription" at bounding box center [229, 173] width 48 height 9
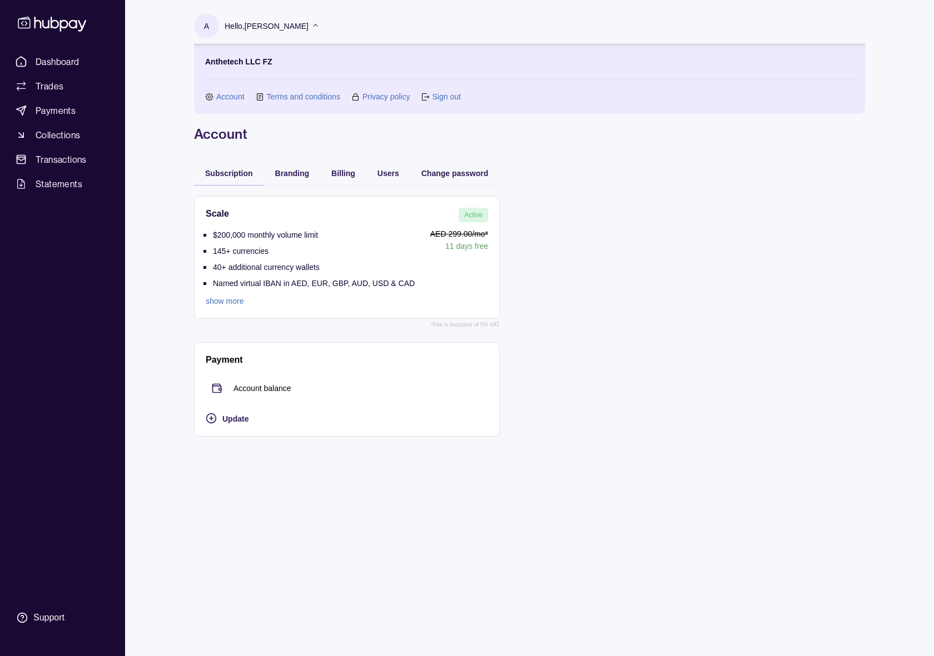
click at [223, 303] on link "show more" at bounding box center [310, 301] width 209 height 12
